Goal: Book appointment/travel/reservation

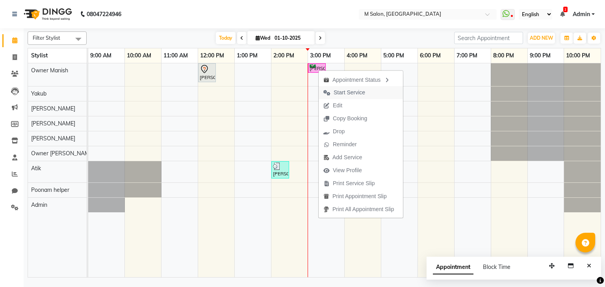
click at [357, 92] on span "Start Service" at bounding box center [348, 93] width 31 height 8
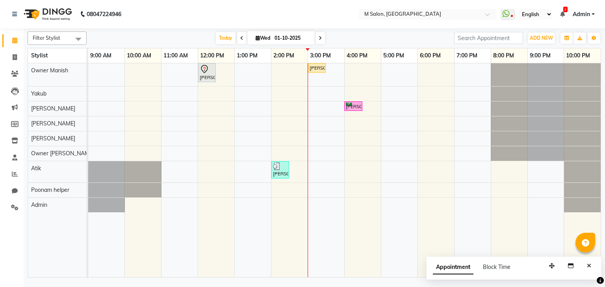
click at [320, 44] on span at bounding box center [319, 38] width 9 height 12
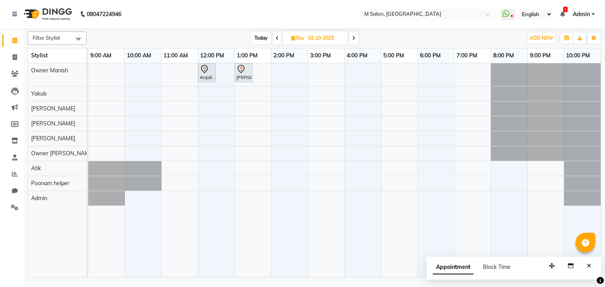
click at [253, 39] on span "Today" at bounding box center [261, 38] width 20 height 12
type input "01-10-2025"
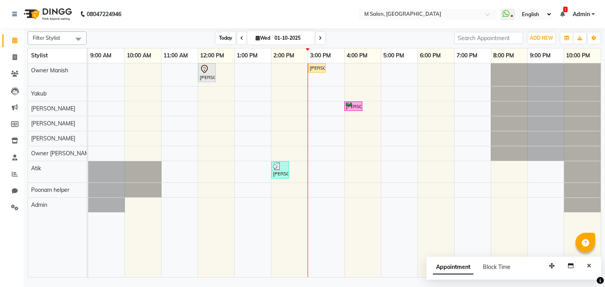
click at [255, 39] on icon at bounding box center [257, 37] width 4 height 5
select select "10"
select select "2025"
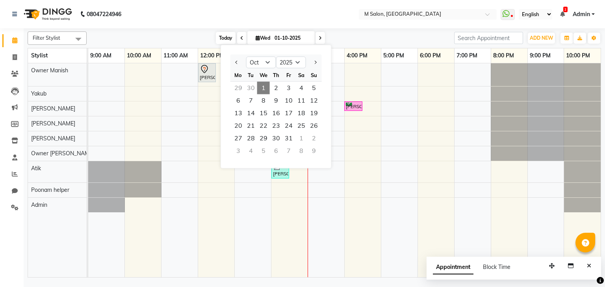
click at [255, 39] on icon at bounding box center [257, 37] width 4 height 5
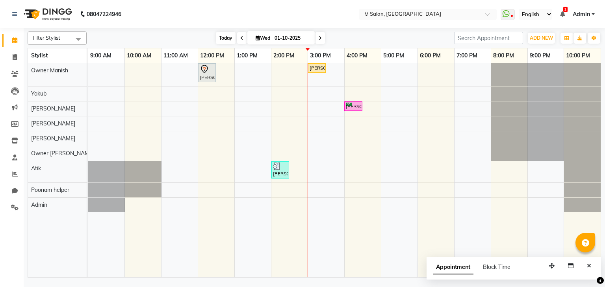
click at [255, 39] on icon at bounding box center [257, 37] width 4 height 5
select select "10"
select select "2025"
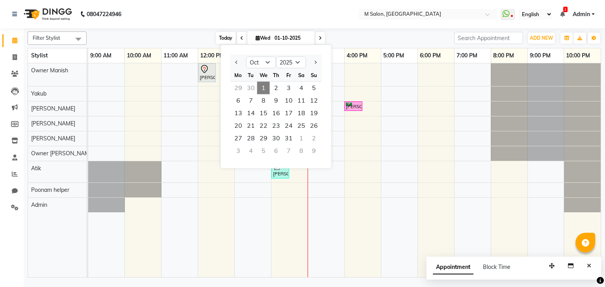
click at [255, 39] on icon at bounding box center [257, 37] width 4 height 5
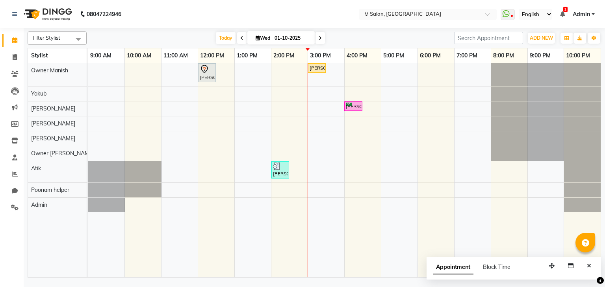
click at [255, 39] on icon at bounding box center [257, 37] width 4 height 5
select select "10"
select select "2025"
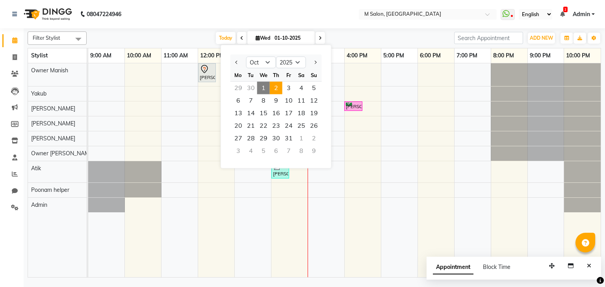
click at [276, 90] on span "2" at bounding box center [276, 88] width 13 height 13
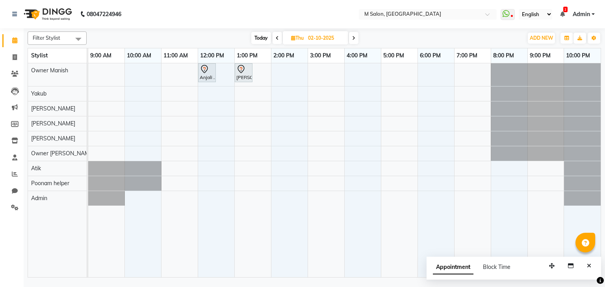
click at [352, 36] on icon at bounding box center [353, 38] width 3 height 5
type input "03-10-2025"
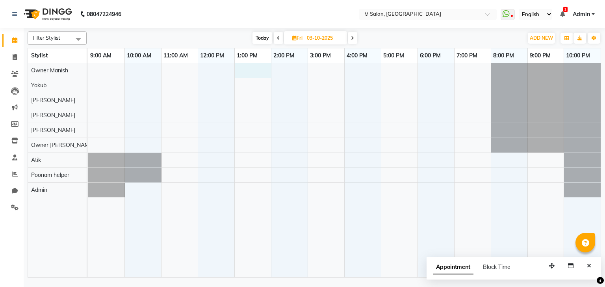
click at [244, 73] on div at bounding box center [344, 170] width 512 height 215
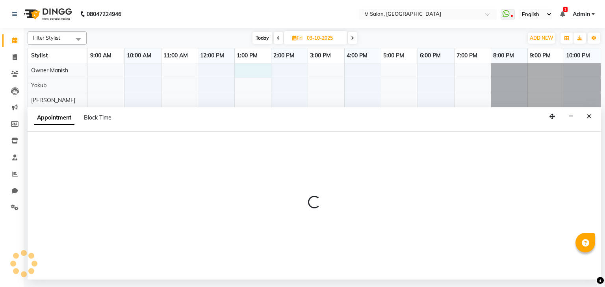
select select "86896"
select select "780"
select select "tentative"
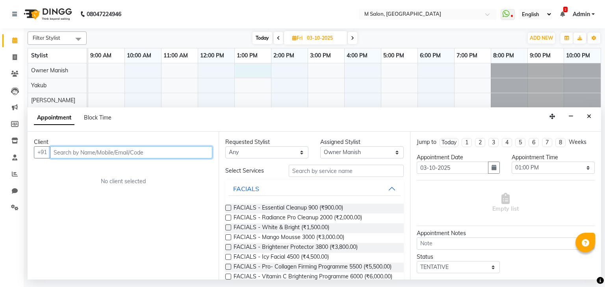
click at [57, 152] on input "text" at bounding box center [131, 152] width 162 height 12
type input "r"
type input "8652054444"
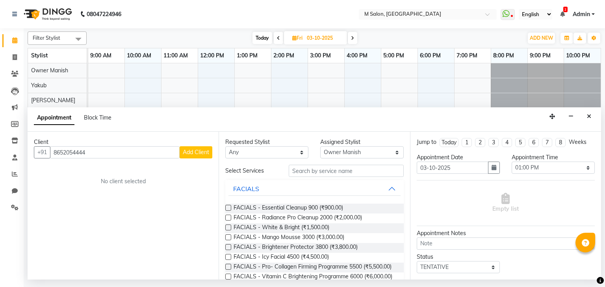
click at [187, 149] on span "Add Client" at bounding box center [196, 152] width 26 height 7
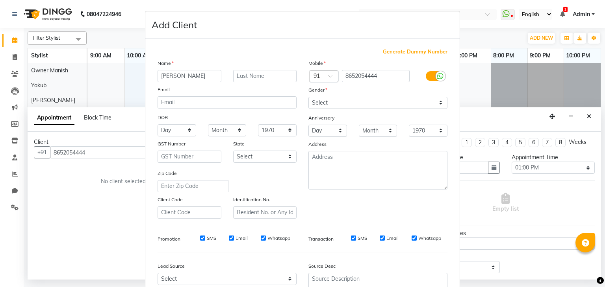
type input "[PERSON_NAME]"
click at [285, 76] on input "text" at bounding box center [265, 76] width 64 height 12
type input "."
click at [409, 105] on select "Select [DEMOGRAPHIC_DATA] [DEMOGRAPHIC_DATA] Other Prefer Not To Say" at bounding box center [377, 103] width 139 height 12
select select "[DEMOGRAPHIC_DATA]"
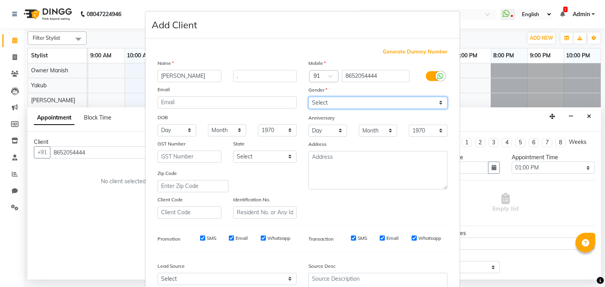
click at [308, 97] on select "Select [DEMOGRAPHIC_DATA] [DEMOGRAPHIC_DATA] Other Prefer Not To Say" at bounding box center [377, 103] width 139 height 12
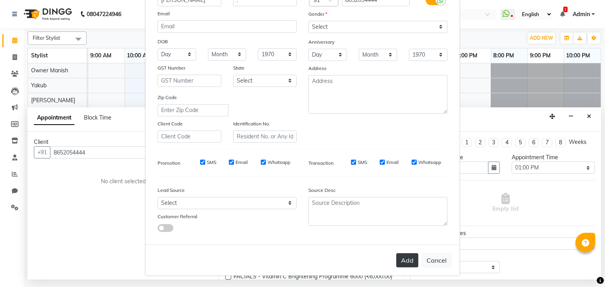
click at [401, 261] on button "Add" at bounding box center [407, 260] width 22 height 14
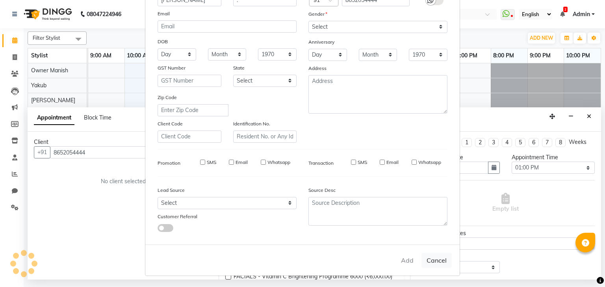
select select
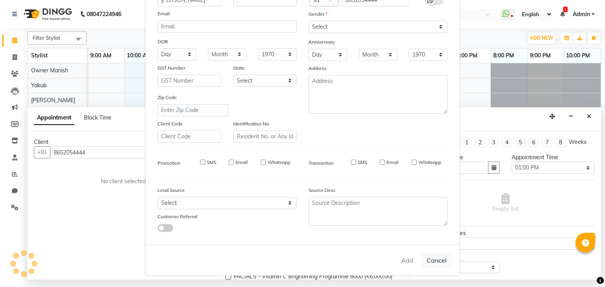
select select
checkbox input "false"
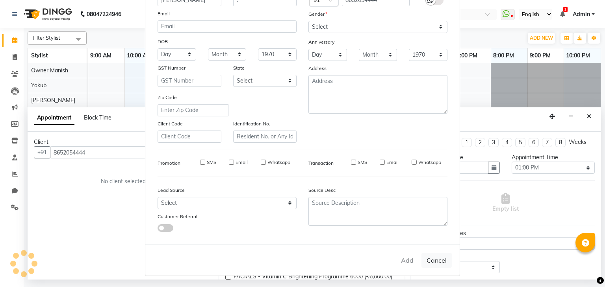
checkbox input "false"
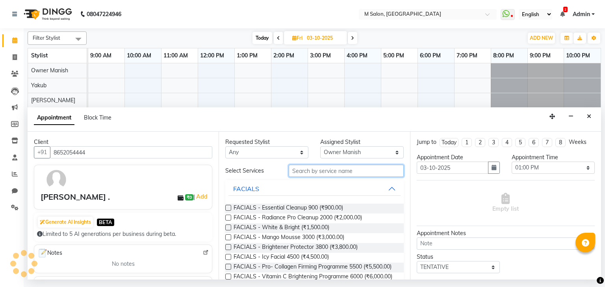
click at [323, 171] on input "text" at bounding box center [346, 171] width 115 height 12
type input "fac"
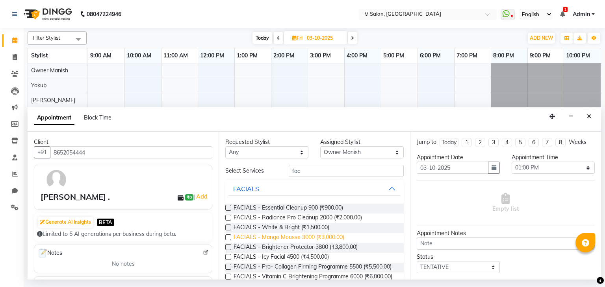
click at [244, 242] on span "FACIALS - Mango Mousse 3000 (₹3,000.00)" at bounding box center [288, 238] width 111 height 10
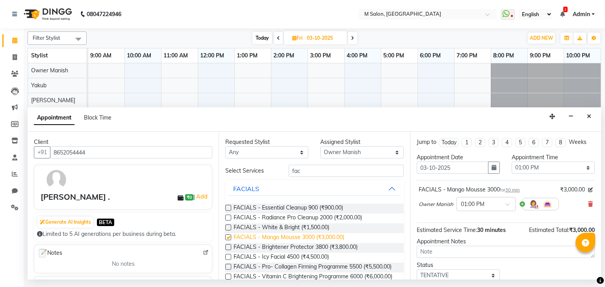
checkbox input "false"
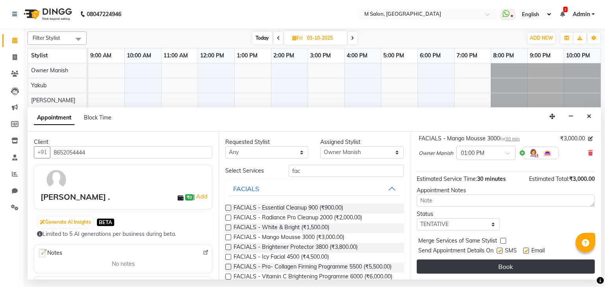
click at [480, 267] on button "Book" at bounding box center [505, 267] width 178 height 14
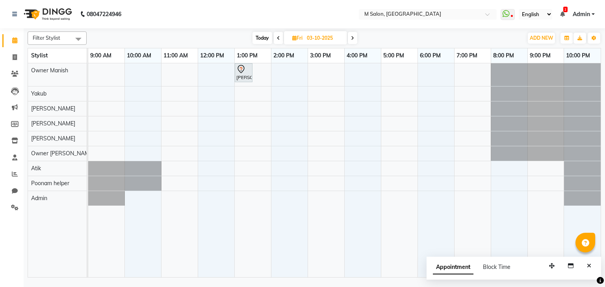
click at [255, 43] on span "Today" at bounding box center [262, 38] width 20 height 12
type input "01-10-2025"
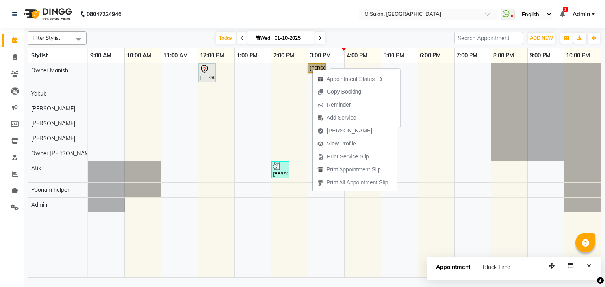
click at [310, 66] on link "[PERSON_NAME], TK05, 03:00 PM-03:30 PM, HIGHLIGHTS- WOMEN - Medium" at bounding box center [317, 67] width 18 height 9
select select "1"
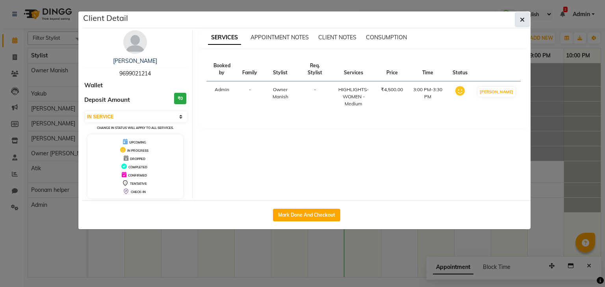
click at [522, 19] on icon "button" at bounding box center [522, 20] width 5 height 6
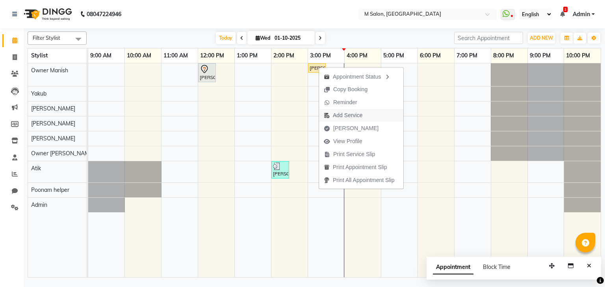
click at [338, 115] on span "Add Service" at bounding box center [348, 115] width 30 height 8
select select "86896"
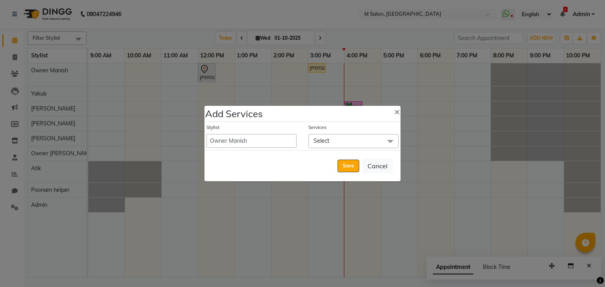
click at [336, 142] on span "Select" at bounding box center [353, 141] width 90 height 14
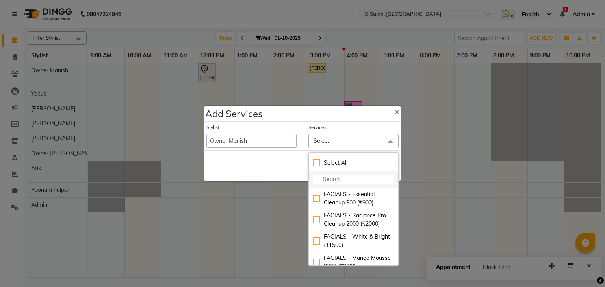
click at [329, 181] on input "multiselect-search" at bounding box center [353, 180] width 81 height 8
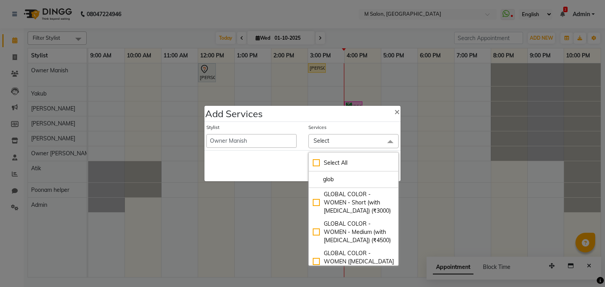
type input "glob"
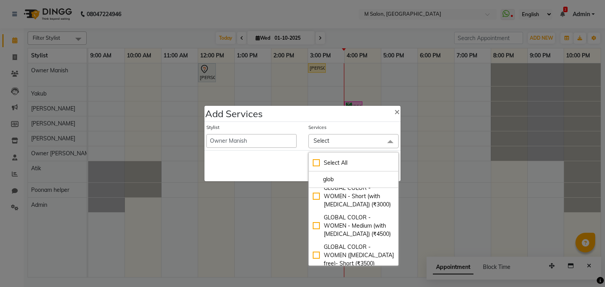
scroll to position [0, 0]
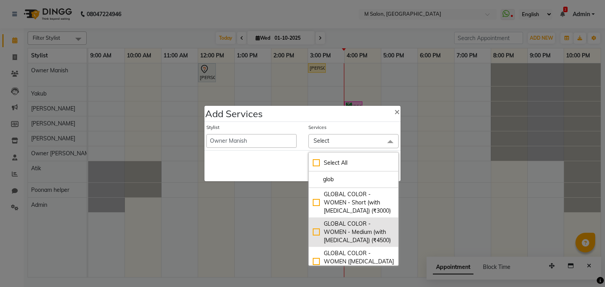
click at [360, 236] on div "GLOBAL COLOR - WOMEN - Medium (with [MEDICAL_DATA]) (₹4500)" at bounding box center [353, 232] width 81 height 25
checkbox input "true"
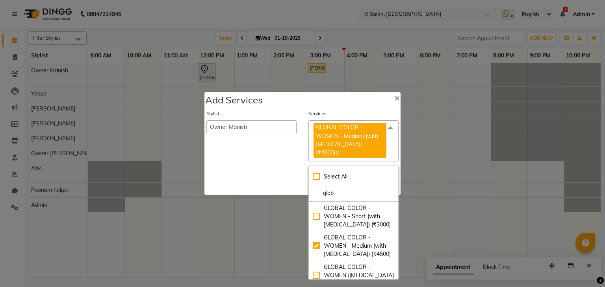
click at [278, 174] on div "Save Cancel" at bounding box center [302, 179] width 196 height 31
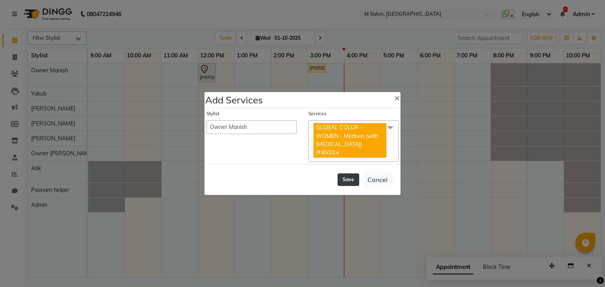
click at [348, 176] on button "Save" at bounding box center [348, 180] width 22 height 13
select select "90983"
